Goal: Task Accomplishment & Management: Use online tool/utility

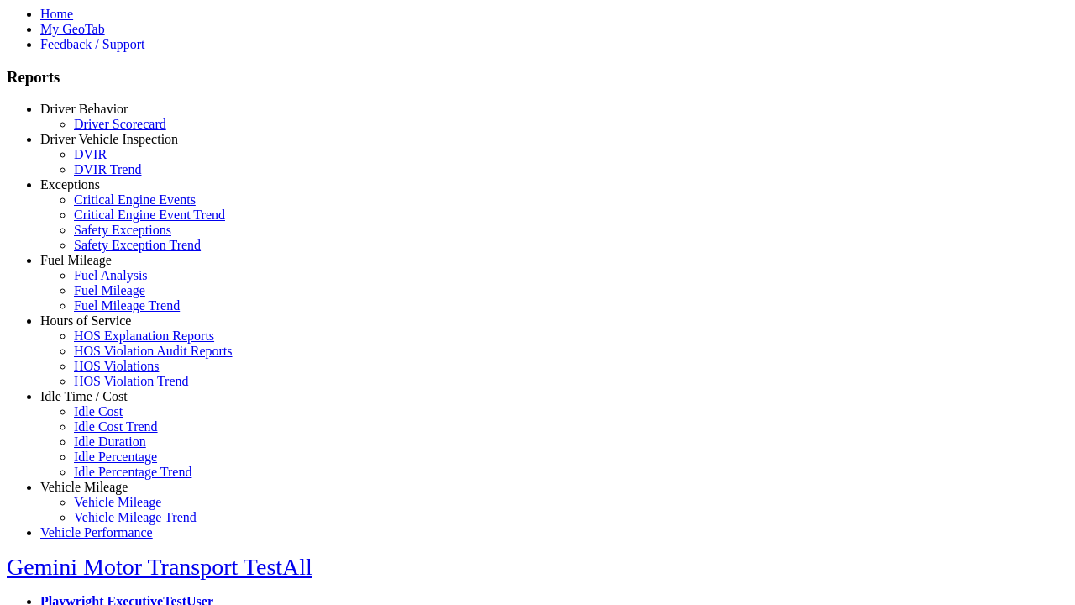
click at [97, 191] on link "Exceptions" at bounding box center [70, 184] width 60 height 14
click at [109, 237] on link "Safety Exceptions" at bounding box center [122, 230] width 97 height 14
select select "**********"
select select
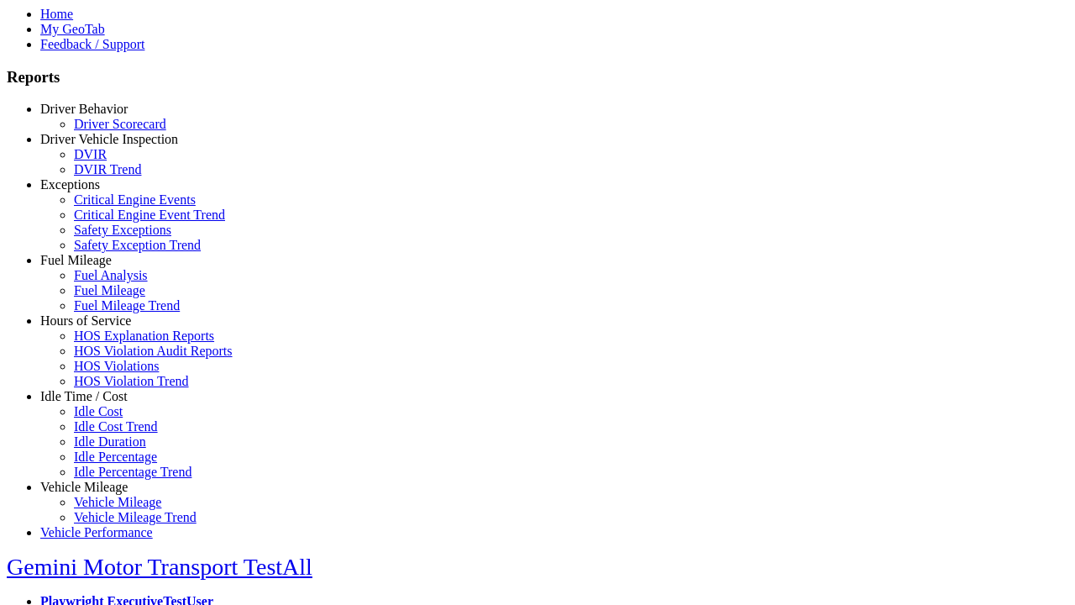
select select
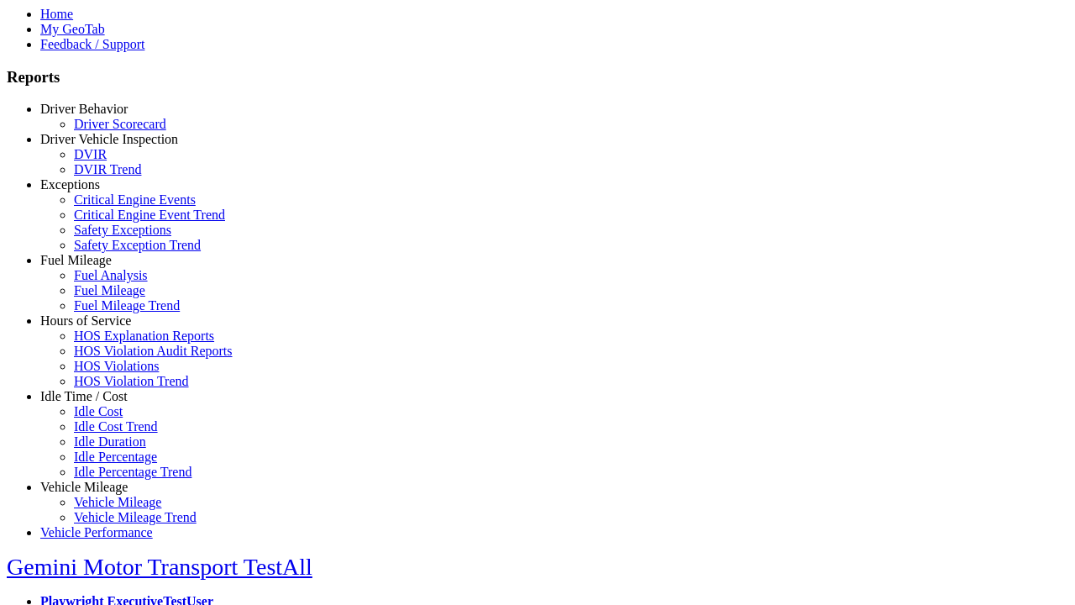
select select
